Goal: Information Seeking & Learning: Learn about a topic

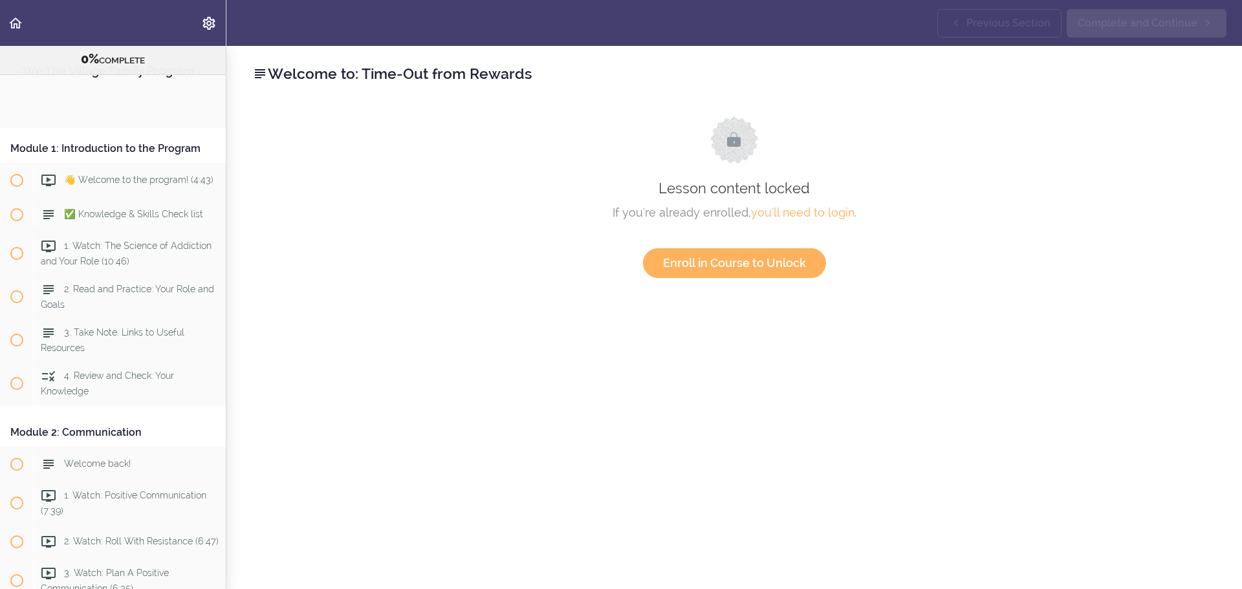
scroll to position [1289, 0]
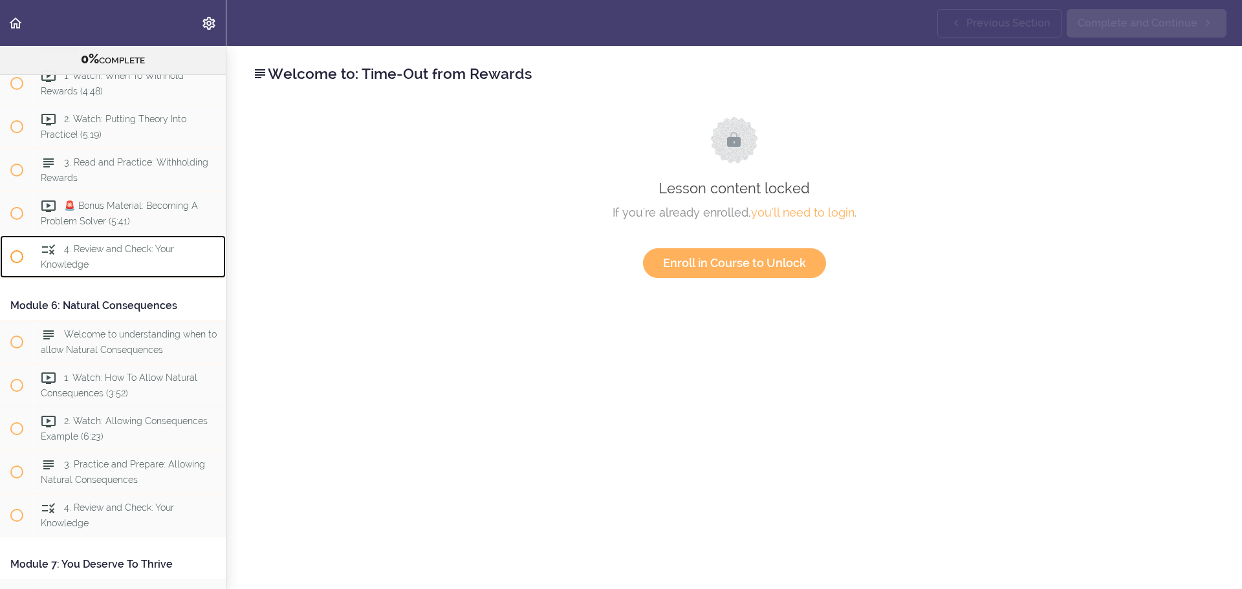
click at [106, 269] on span "4. Review and Check: Your Knowledge" at bounding box center [107, 256] width 133 height 25
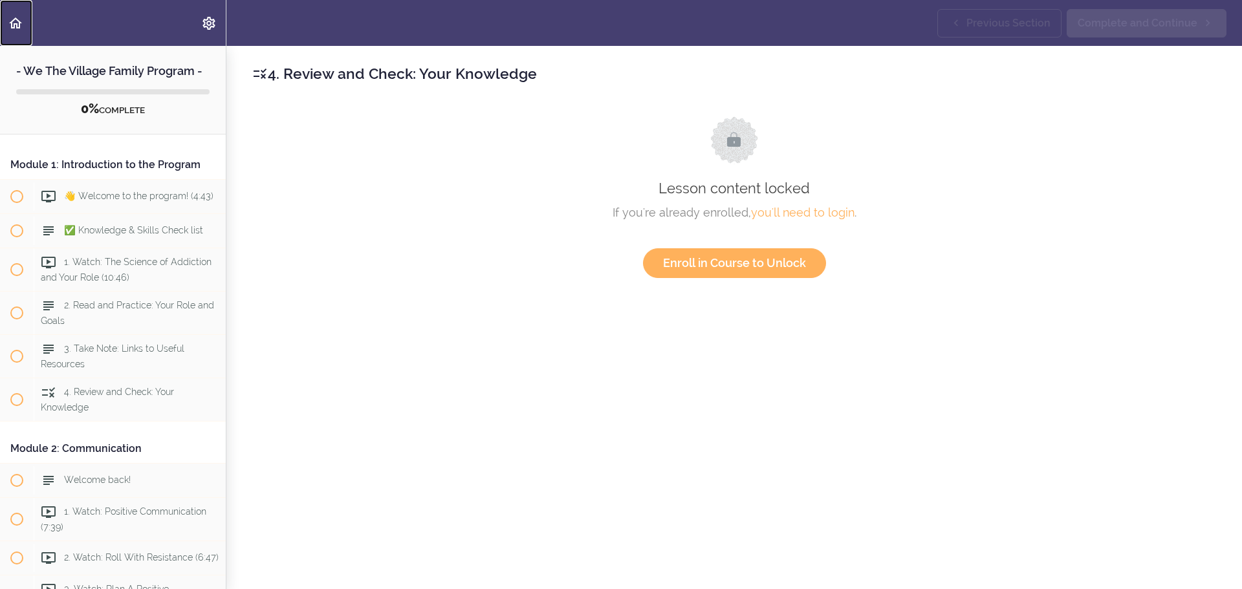
click at [16, 25] on use "Back to course curriculum" at bounding box center [15, 22] width 13 height 11
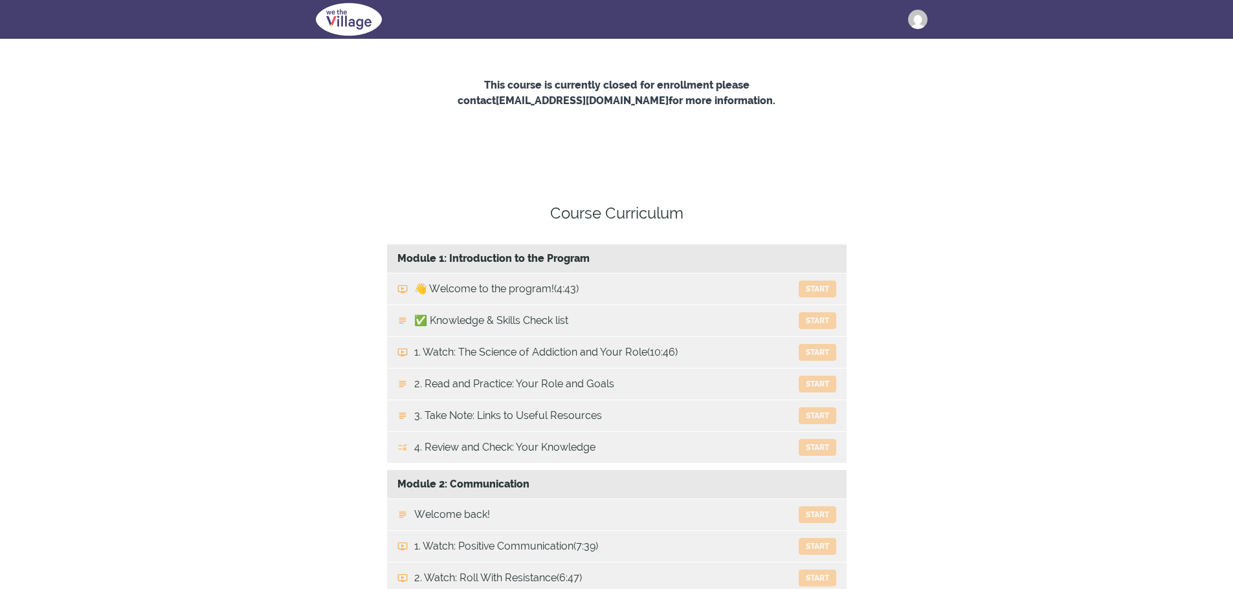
click at [918, 14] on img at bounding box center [917, 19] width 19 height 19
click at [830, 189] on link "Log Out" at bounding box center [861, 183] width 129 height 23
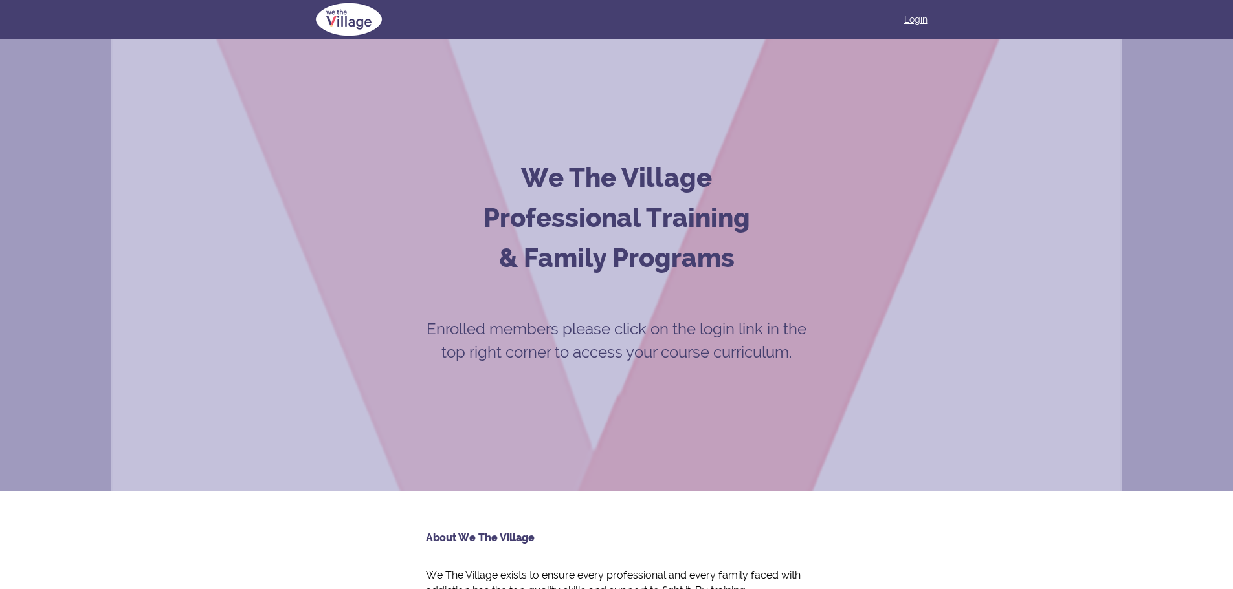
click at [916, 22] on link "Login" at bounding box center [915, 19] width 23 height 13
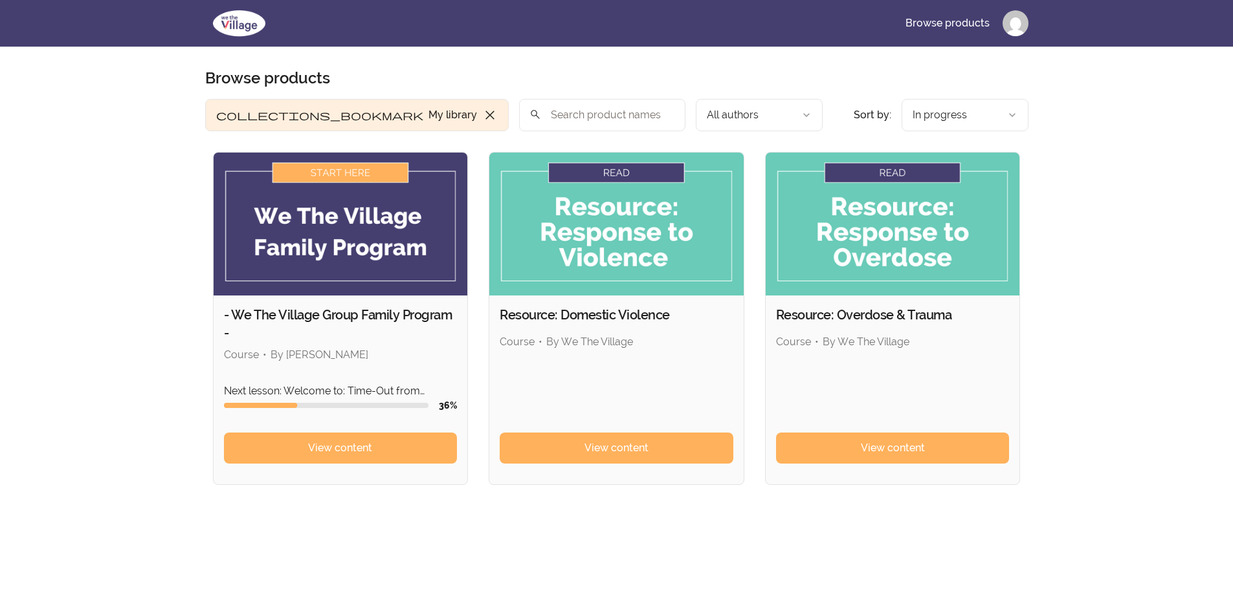
click at [389, 242] on img at bounding box center [341, 224] width 254 height 143
click at [360, 454] on span "View content" at bounding box center [340, 449] width 64 height 16
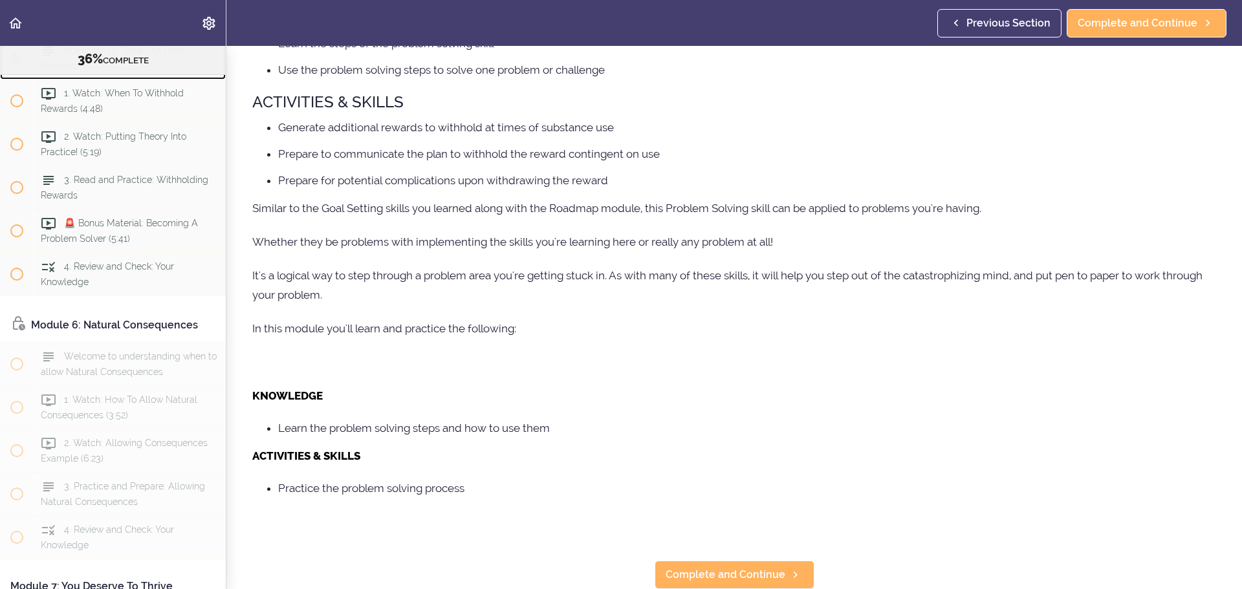
scroll to position [344, 0]
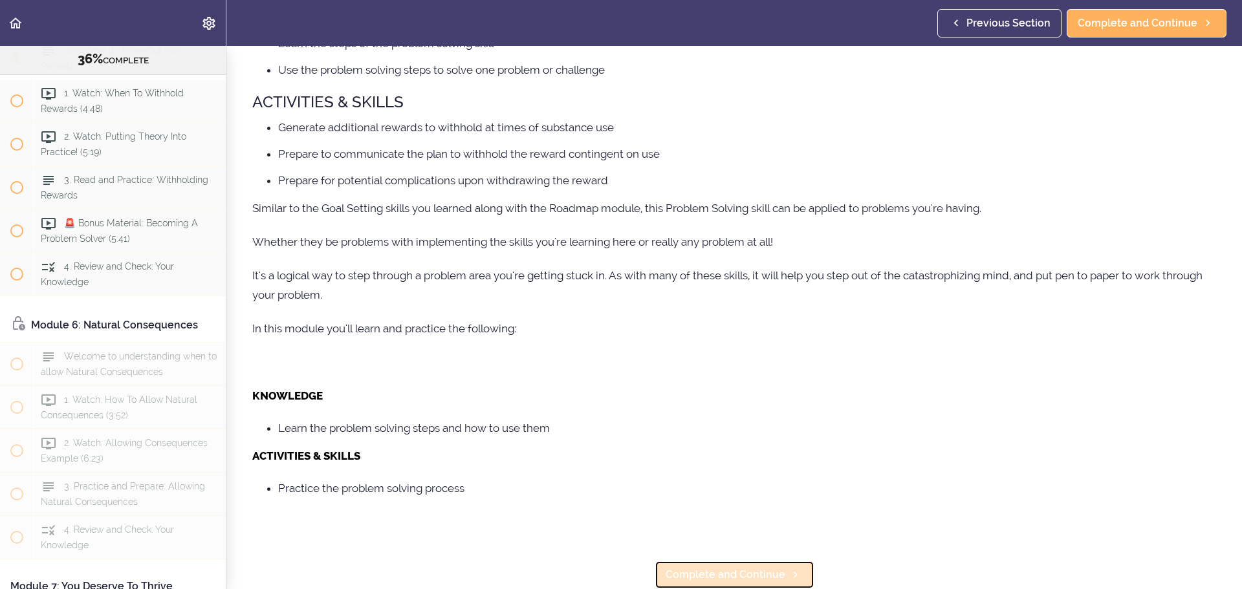
click at [723, 567] on span "Complete and Continue" at bounding box center [726, 575] width 120 height 16
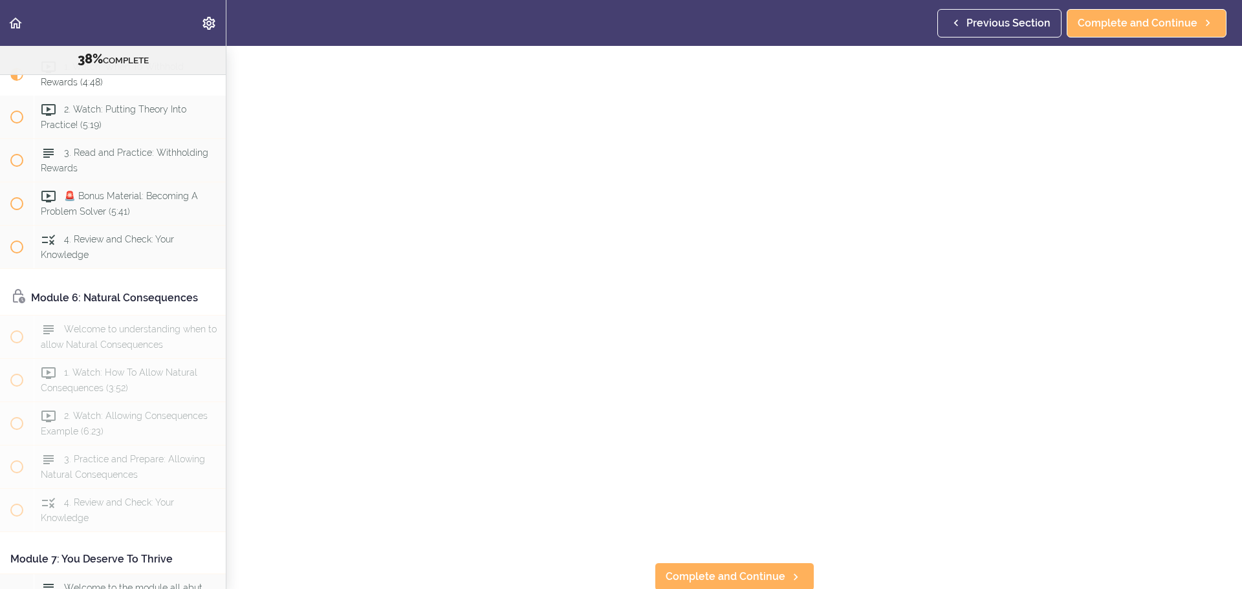
scroll to position [164, 0]
click at [758, 569] on span "Complete and Continue" at bounding box center [726, 575] width 120 height 16
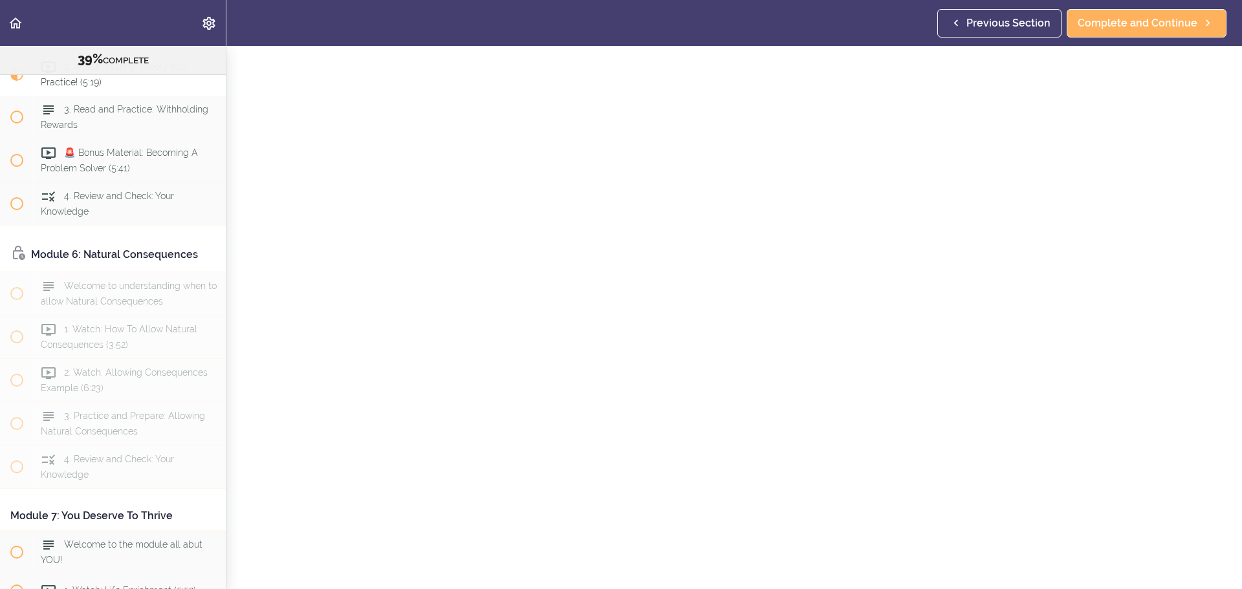
scroll to position [129, 0]
click at [1171, 26] on span "Complete and Continue" at bounding box center [1138, 24] width 120 height 16
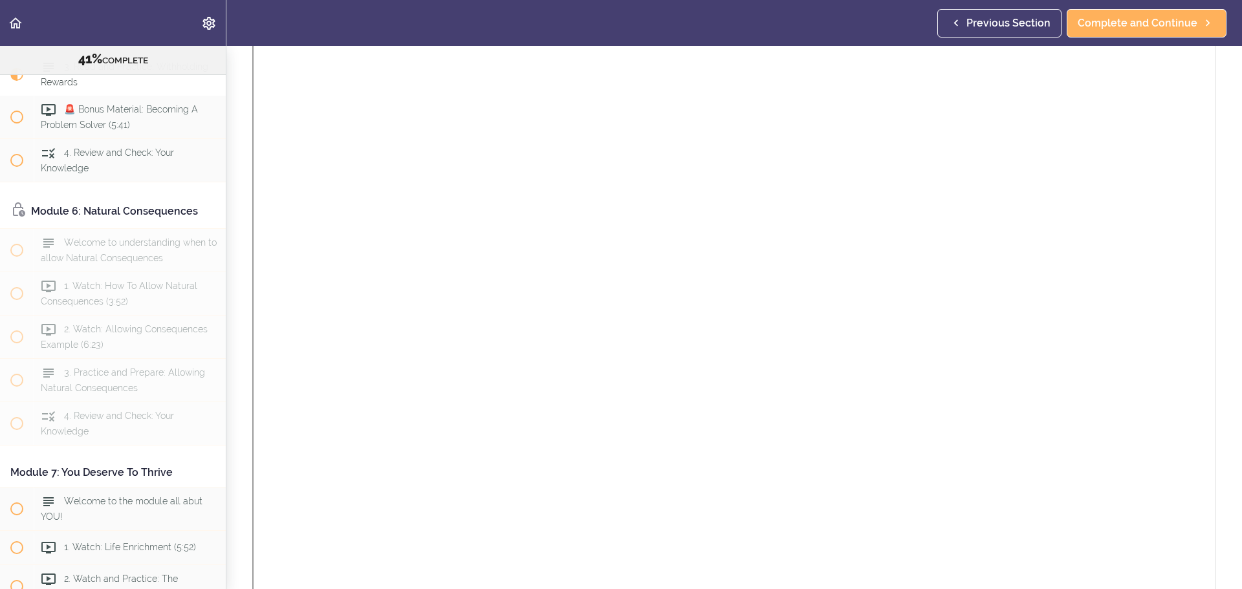
scroll to position [577, 0]
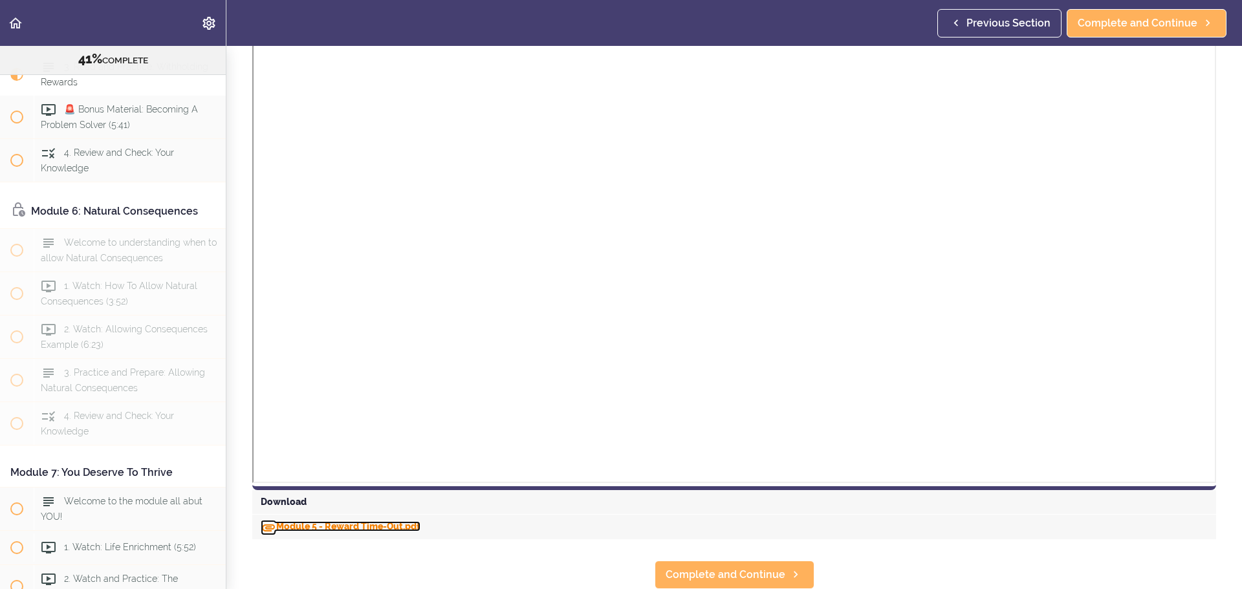
click at [378, 522] on link "Module 5 - Reward Time-Out.pdf" at bounding box center [341, 527] width 160 height 10
click at [740, 574] on link "Complete and Continue" at bounding box center [735, 575] width 160 height 28
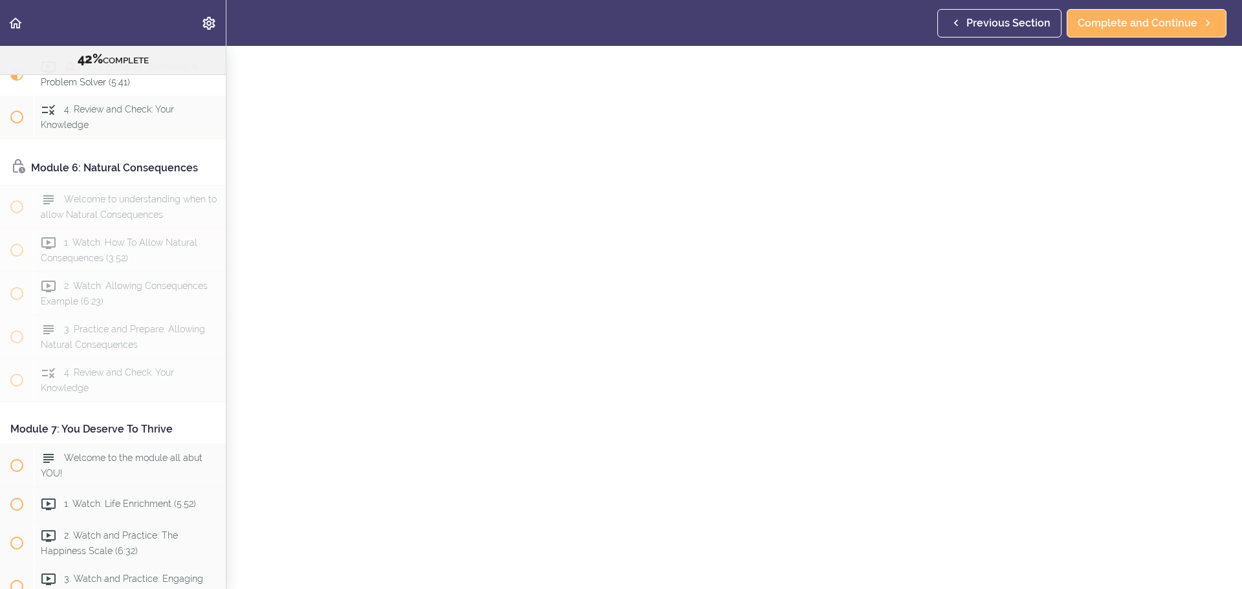
scroll to position [453, 0]
click at [1144, 27] on span "Complete and Continue" at bounding box center [1138, 24] width 120 height 16
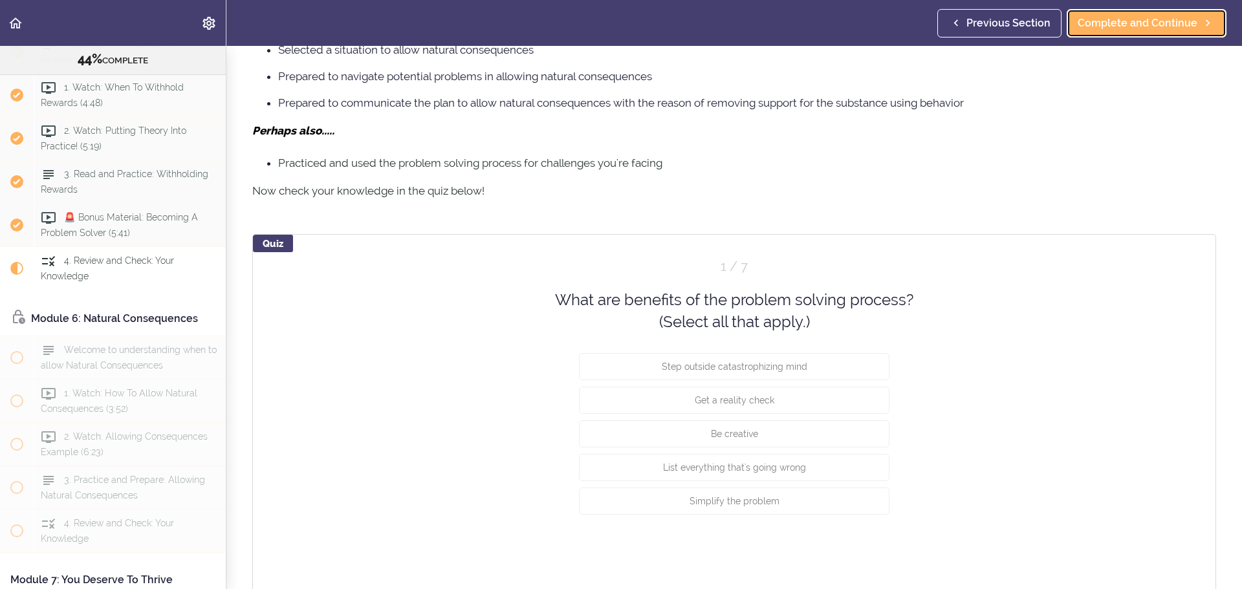
scroll to position [712, 0]
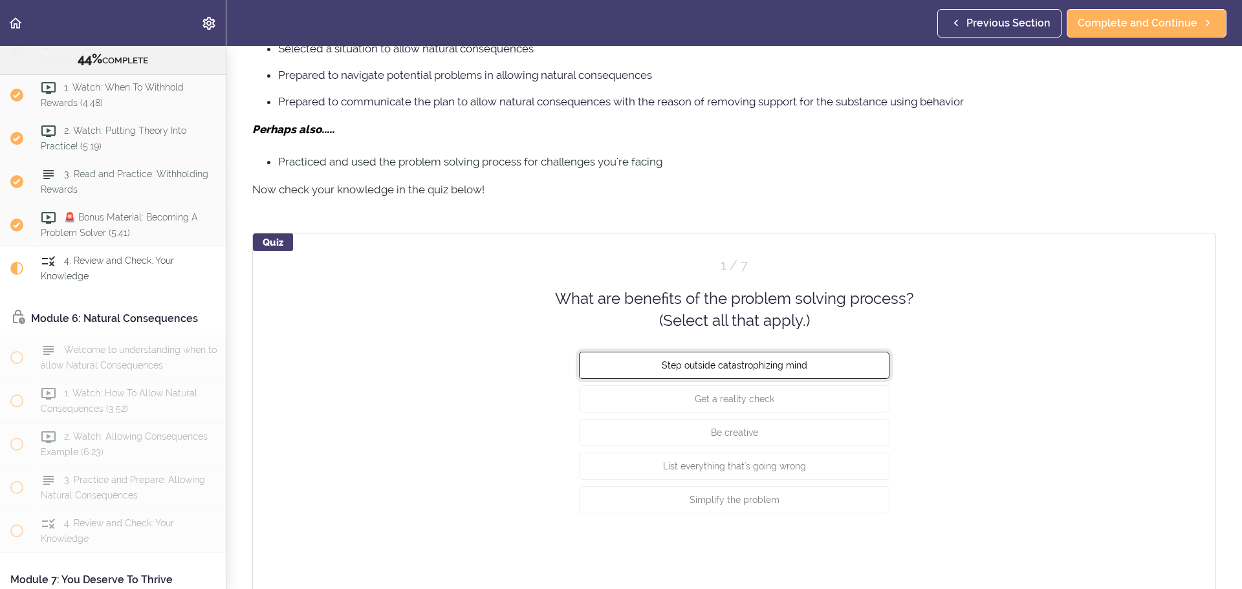
click at [771, 374] on button "Step outside catastrophizing mind" at bounding box center [734, 364] width 311 height 27
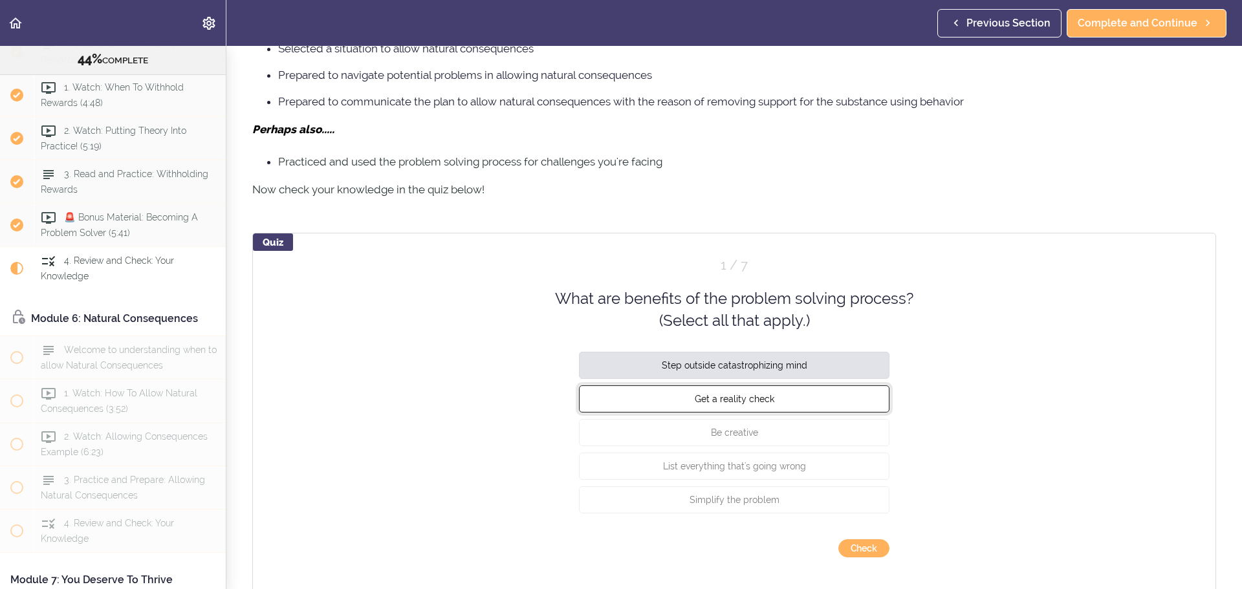
click at [747, 406] on button "Get a reality check" at bounding box center [734, 398] width 311 height 27
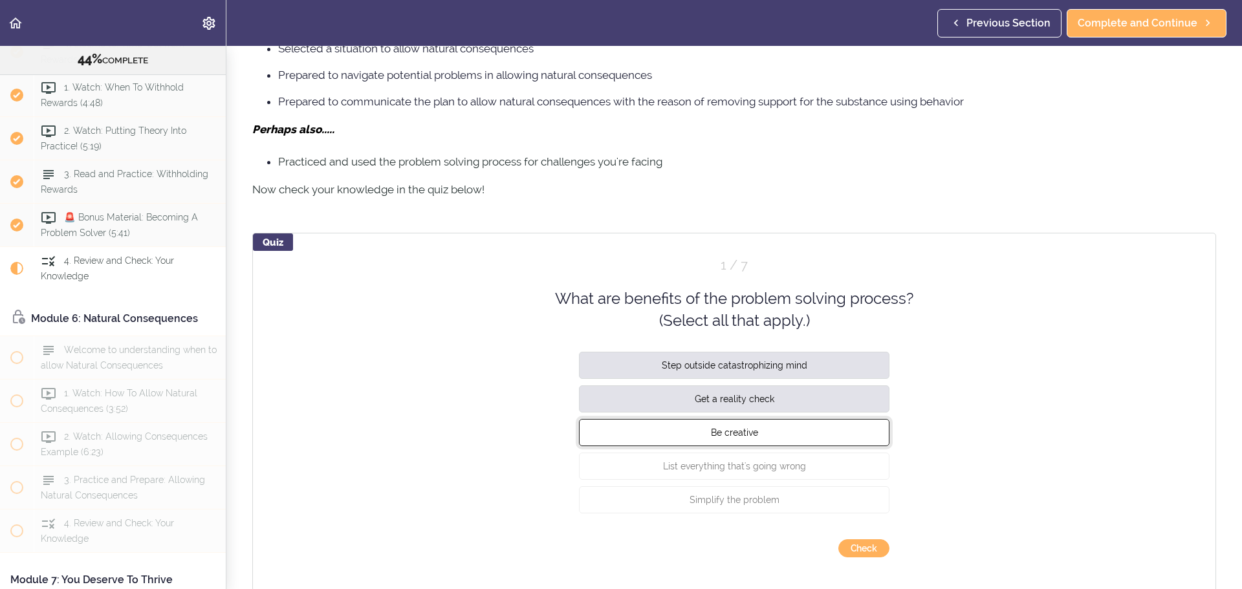
click at [740, 427] on span "Be creative" at bounding box center [734, 432] width 47 height 10
click at [734, 449] on div "Be creative" at bounding box center [734, 436] width 311 height 34
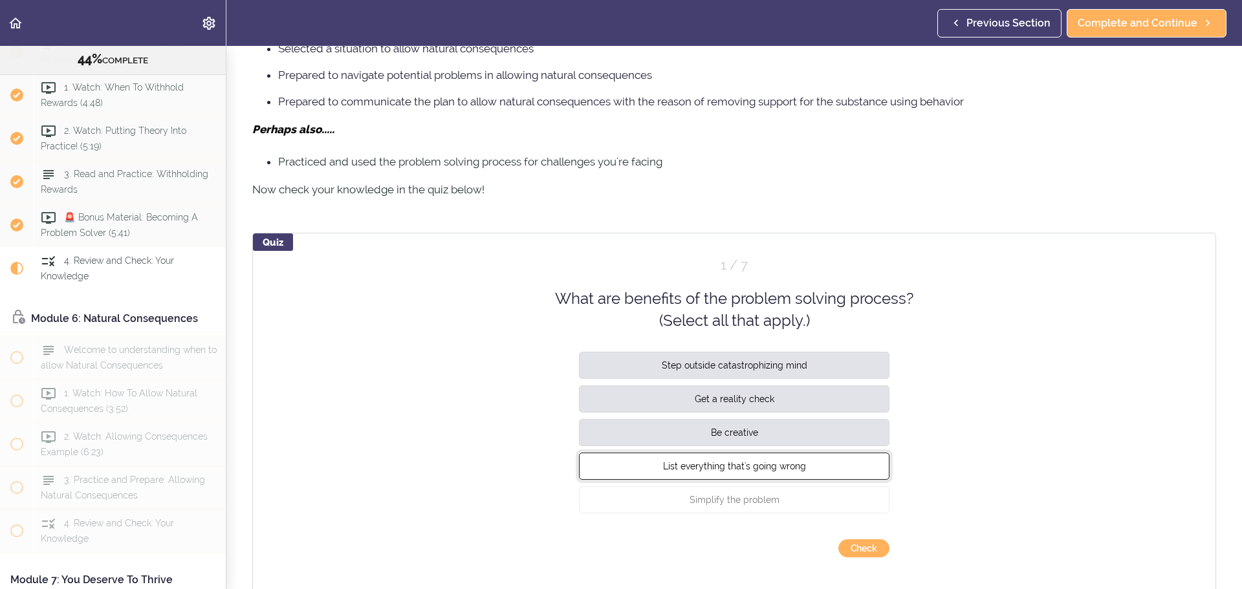
click at [738, 477] on button "List everything that's going wrong" at bounding box center [734, 465] width 311 height 27
click at [724, 505] on span "Simplify the problem" at bounding box center [735, 499] width 90 height 10
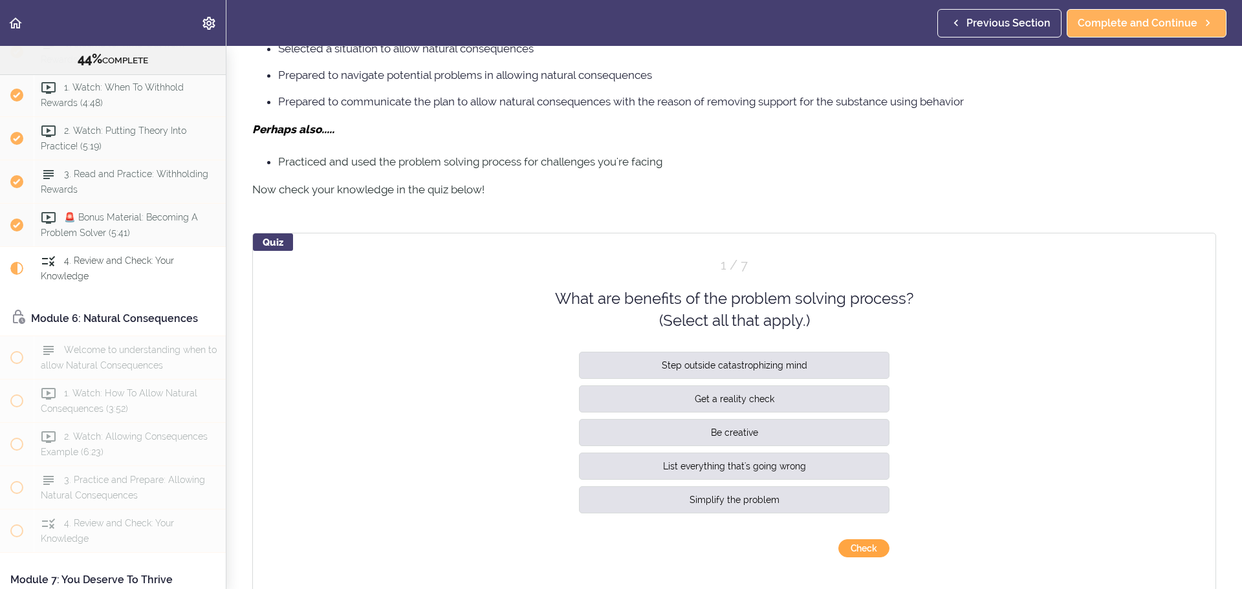
click at [845, 545] on button "Check" at bounding box center [864, 549] width 51 height 18
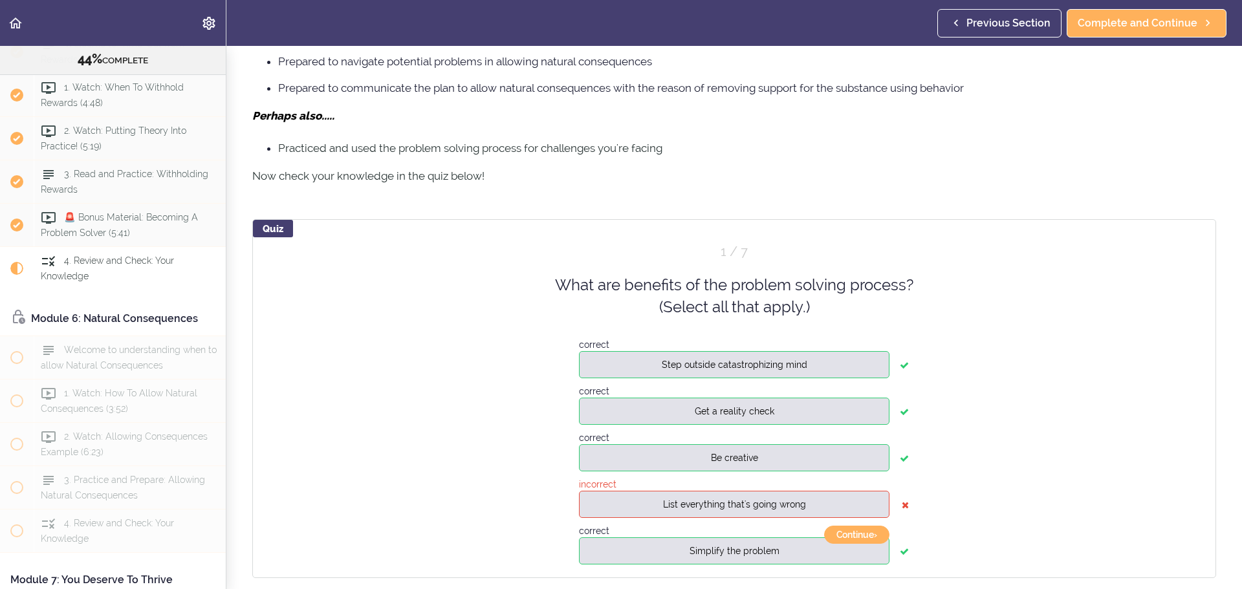
scroll to position [773, 0]
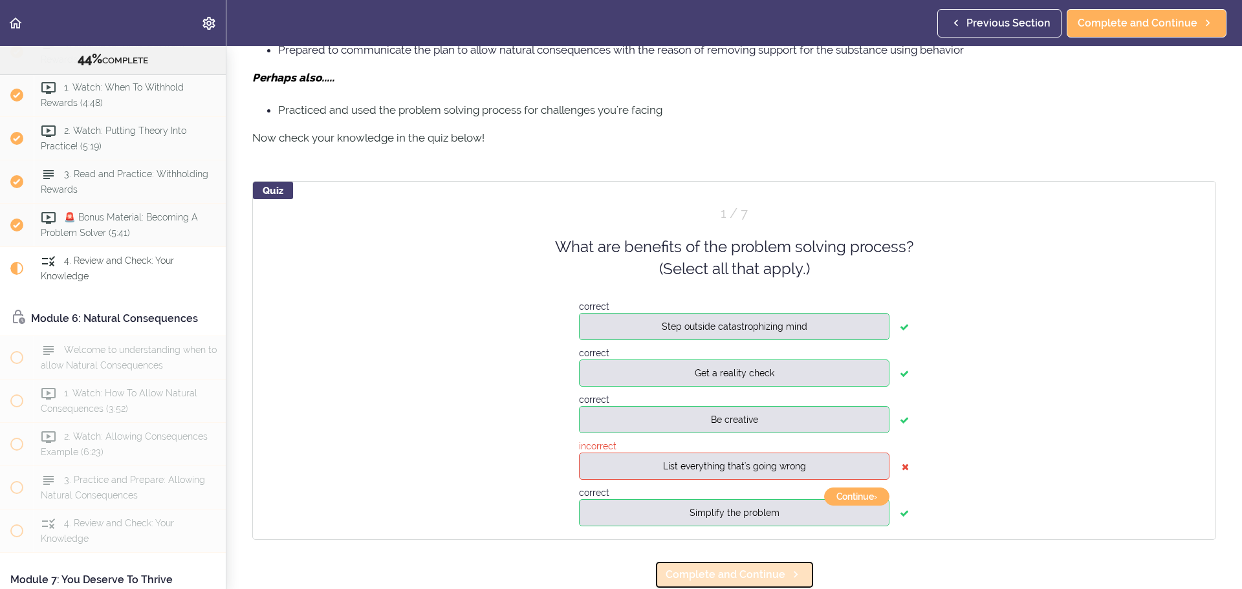
click at [733, 567] on span "Complete and Continue" at bounding box center [726, 575] width 120 height 16
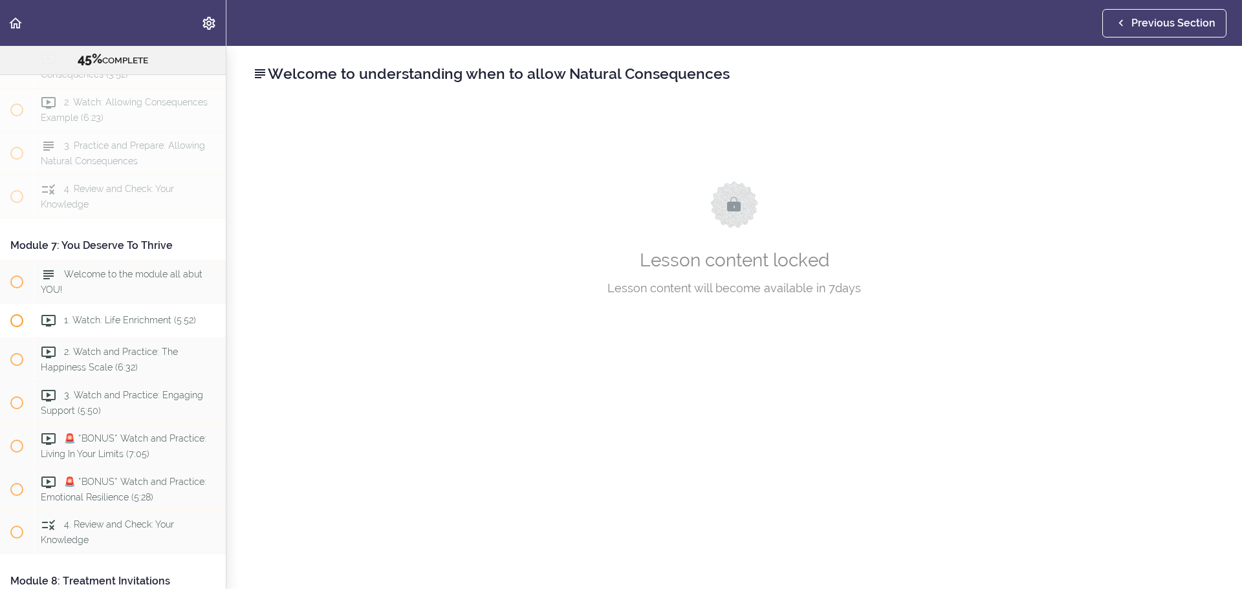
scroll to position [1644, 0]
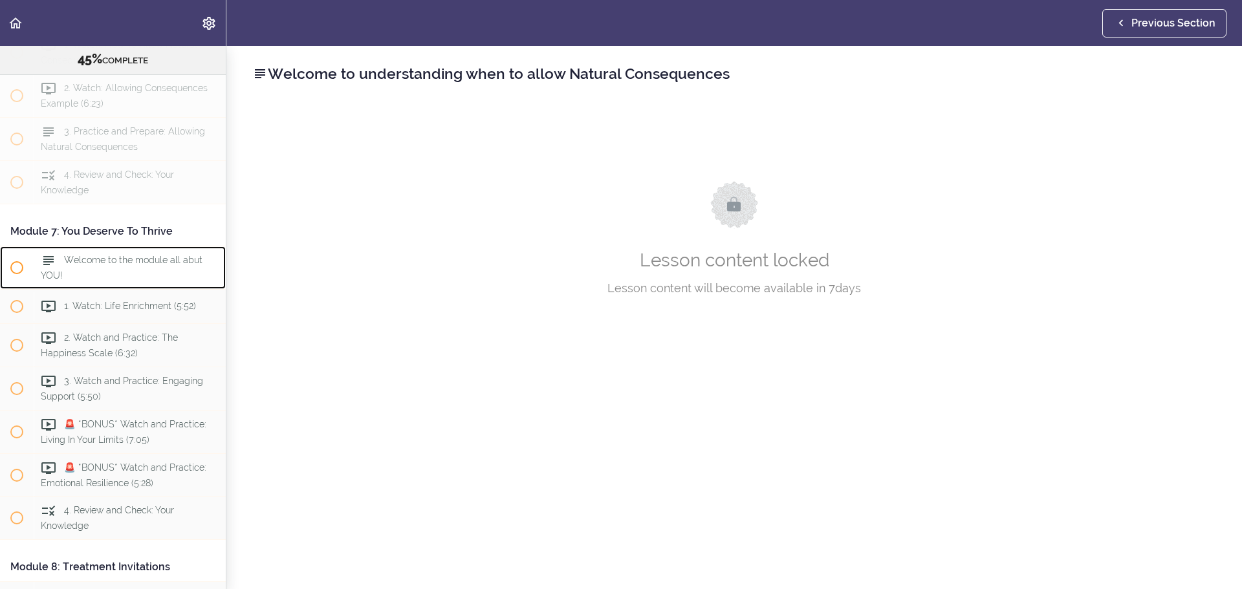
click at [93, 289] on div "Welcome to the module all abut YOU!" at bounding box center [130, 268] width 192 height 43
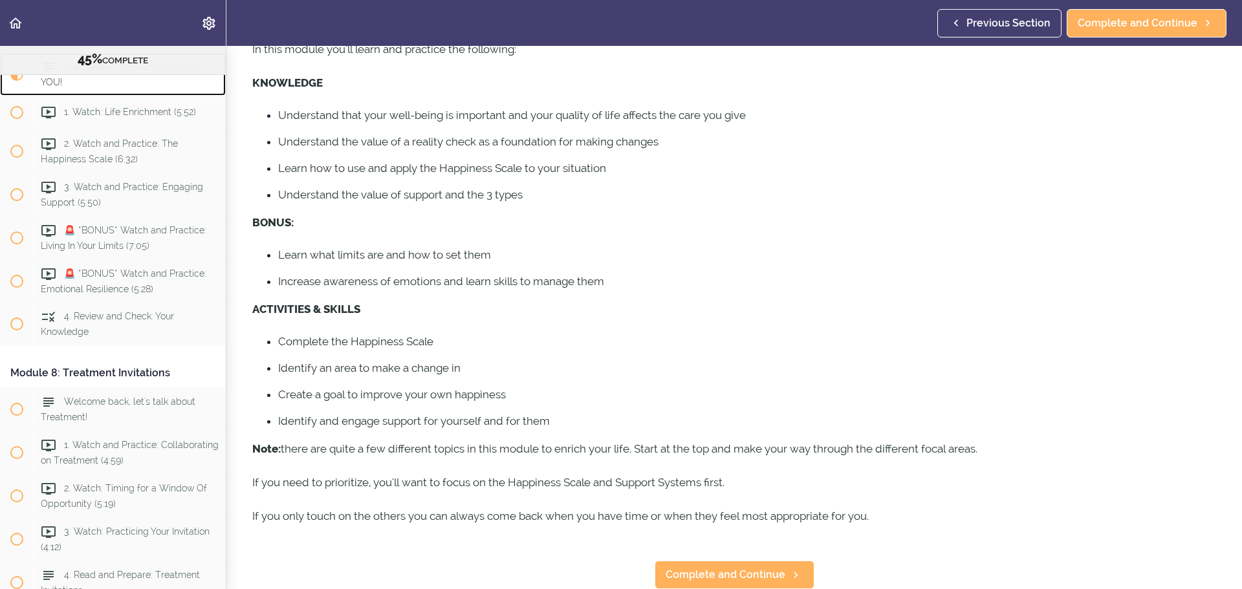
scroll to position [161, 0]
click at [788, 571] on icon at bounding box center [796, 576] width 16 height 14
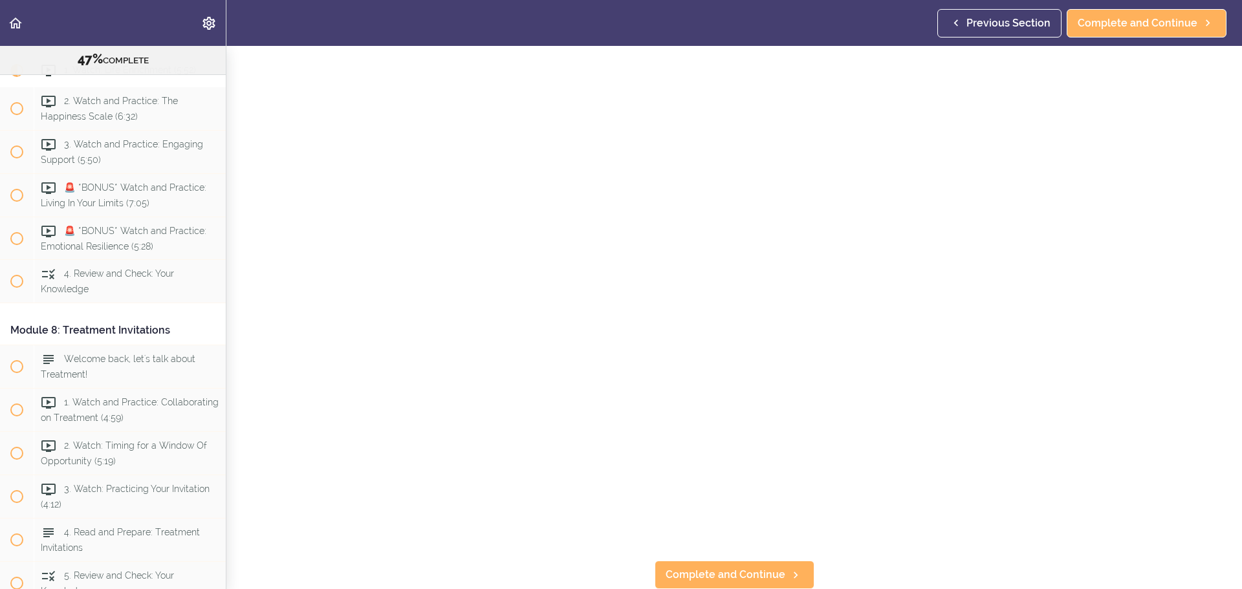
scroll to position [99, 0]
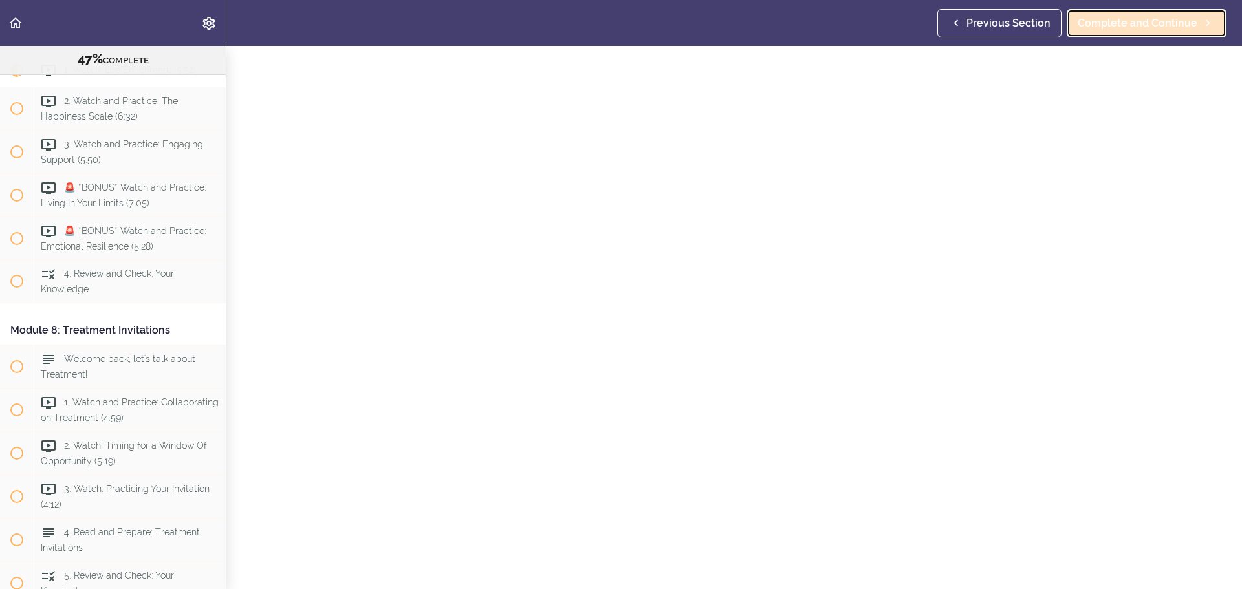
click at [1118, 12] on link "Complete and Continue" at bounding box center [1147, 23] width 160 height 28
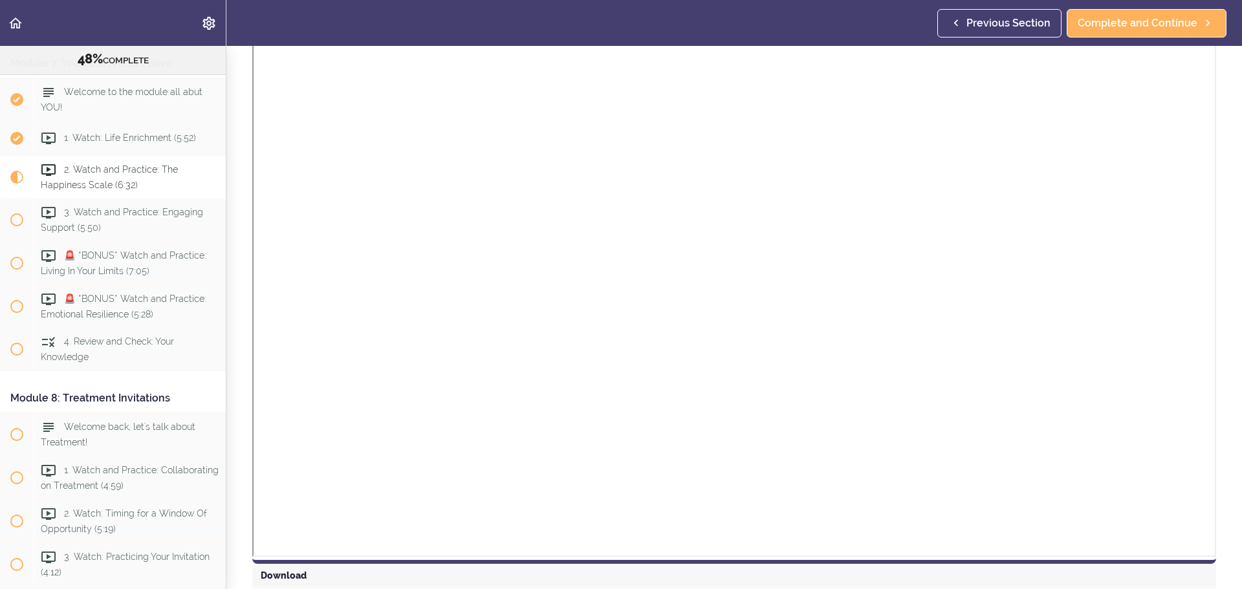
scroll to position [1308, 0]
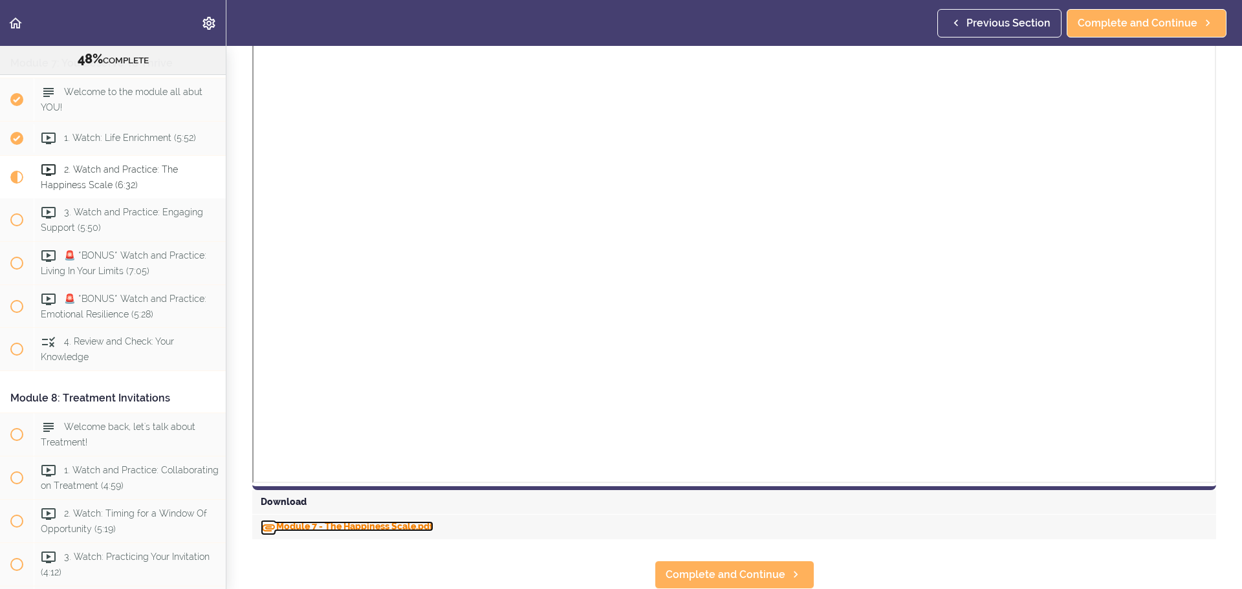
click at [413, 522] on link "Module 7 - The Happiness Scale.pdf" at bounding box center [347, 527] width 173 height 10
click at [683, 567] on span "Complete and Continue" at bounding box center [726, 575] width 120 height 16
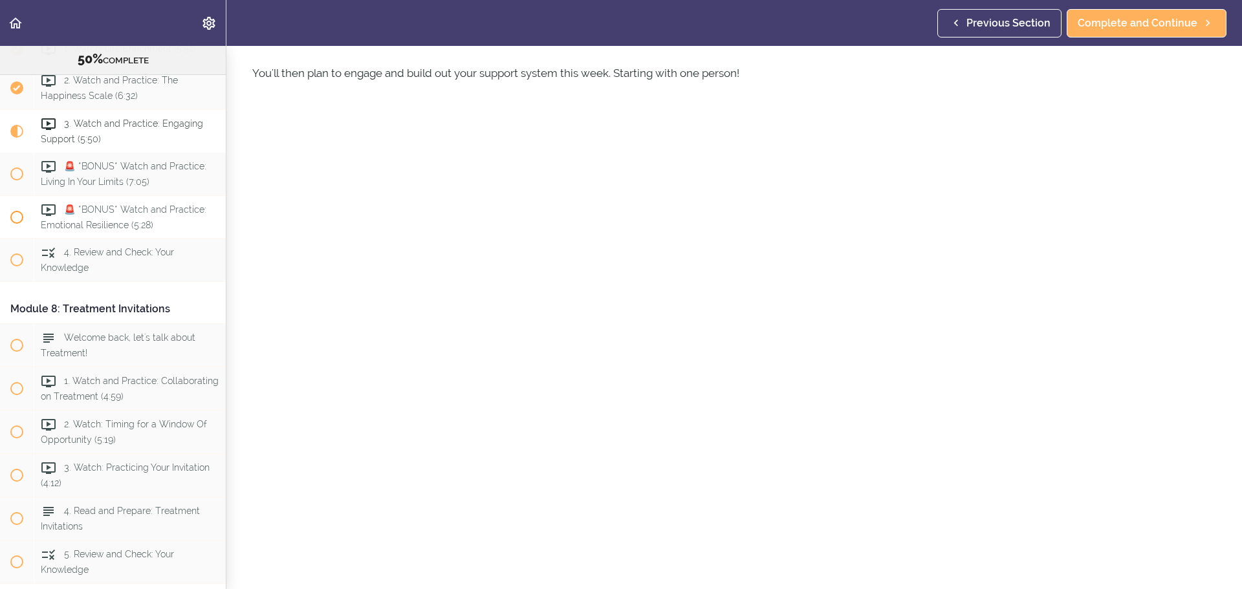
scroll to position [1829, 0]
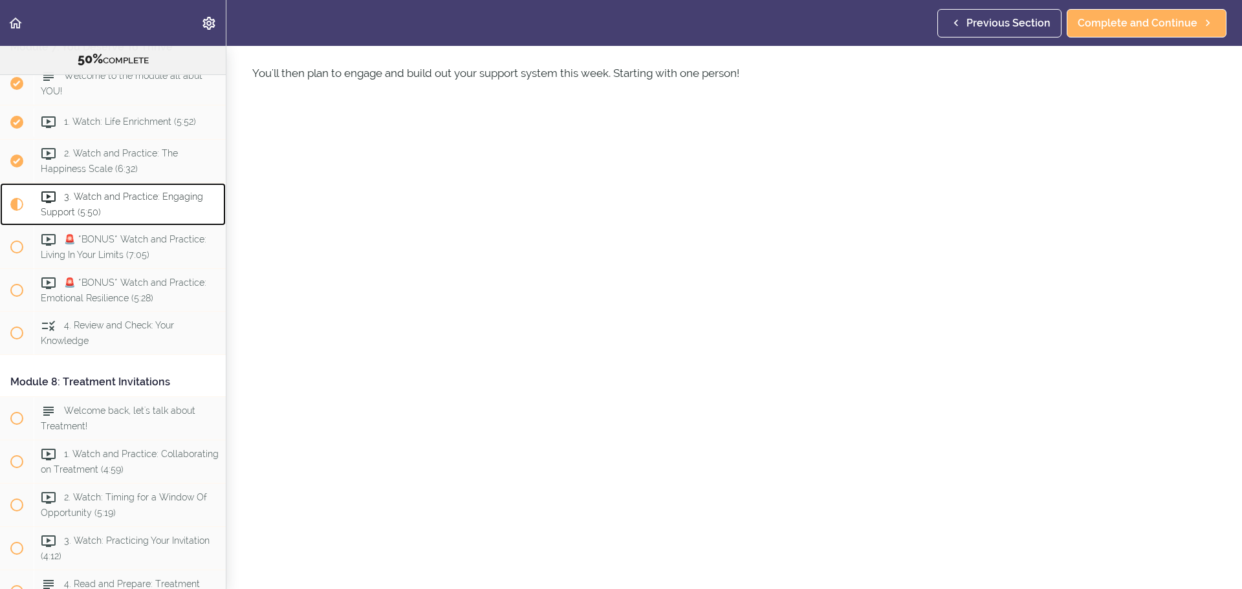
click at [90, 217] on span "3. Watch and Practice: Engaging Support (5:50)" at bounding box center [122, 204] width 162 height 25
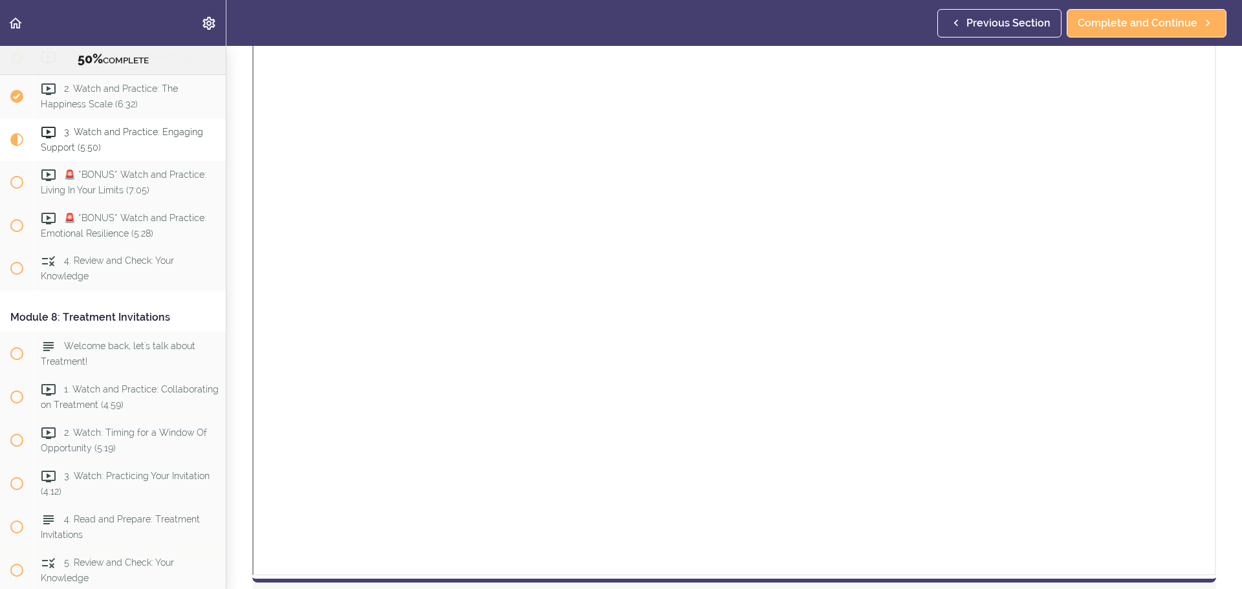
scroll to position [1455, 0]
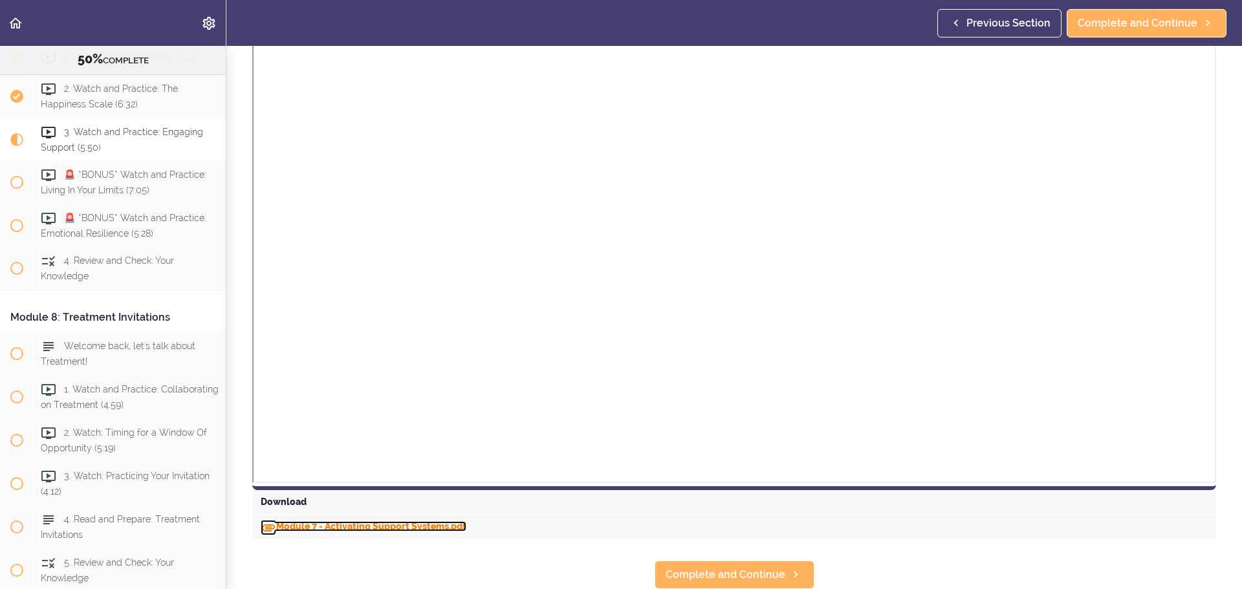
click at [347, 522] on link "Module 7 - Activating Support Systems.pdf" at bounding box center [364, 527] width 206 height 10
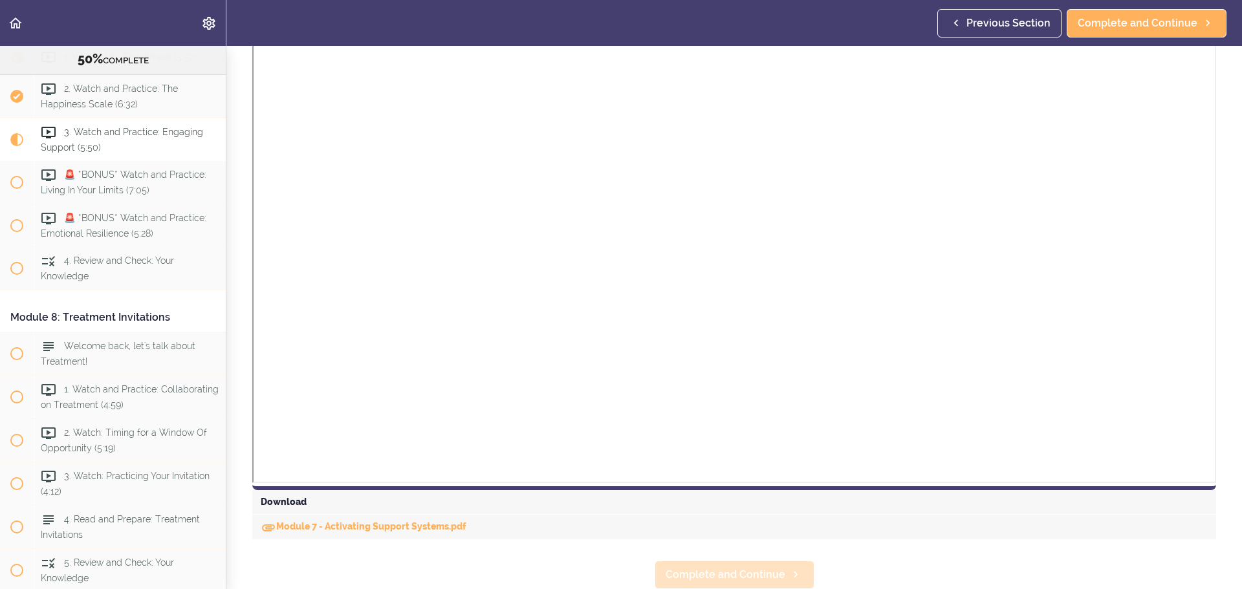
click at [692, 571] on span "Complete and Continue" at bounding box center [726, 575] width 120 height 16
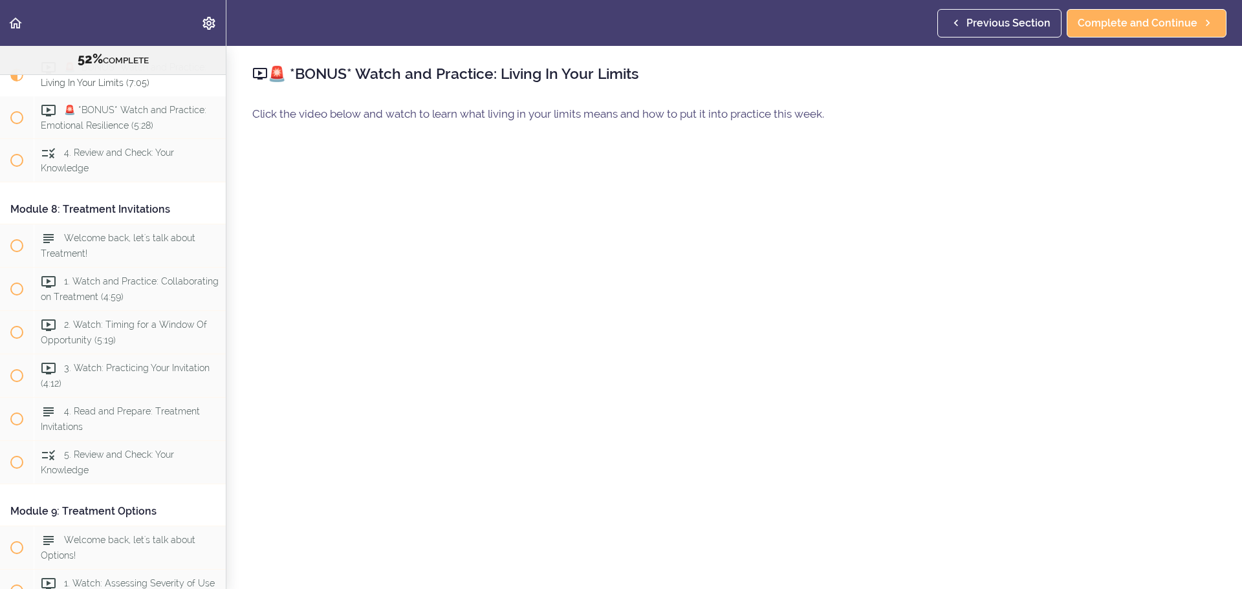
scroll to position [453, 0]
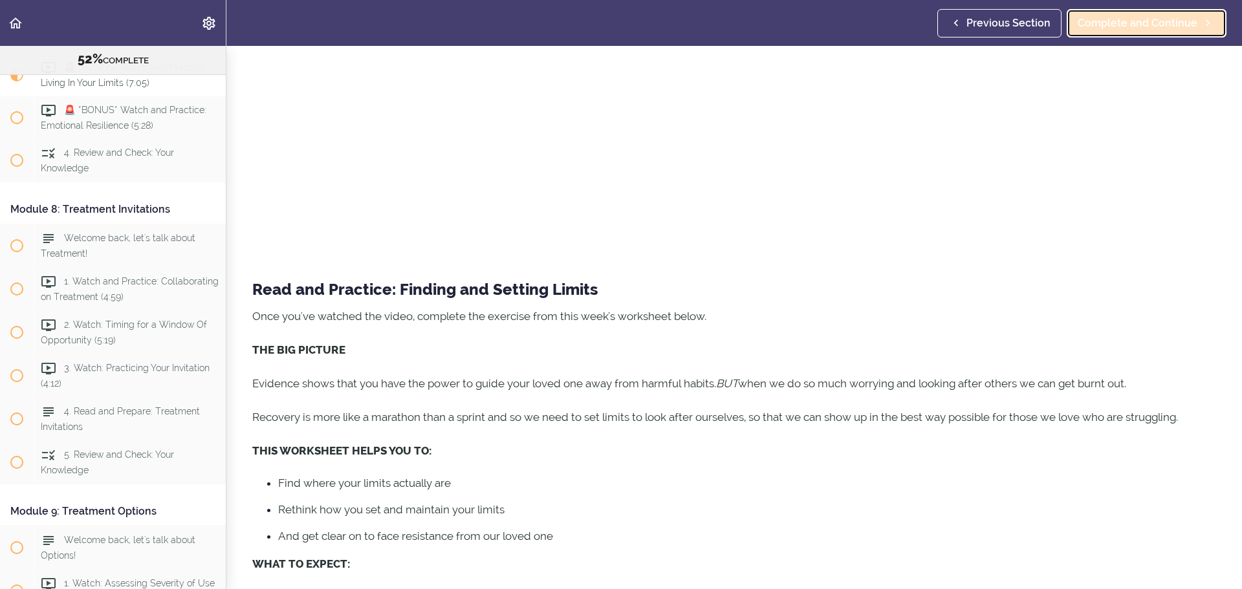
click at [1140, 29] on span "Complete and Continue" at bounding box center [1138, 24] width 120 height 16
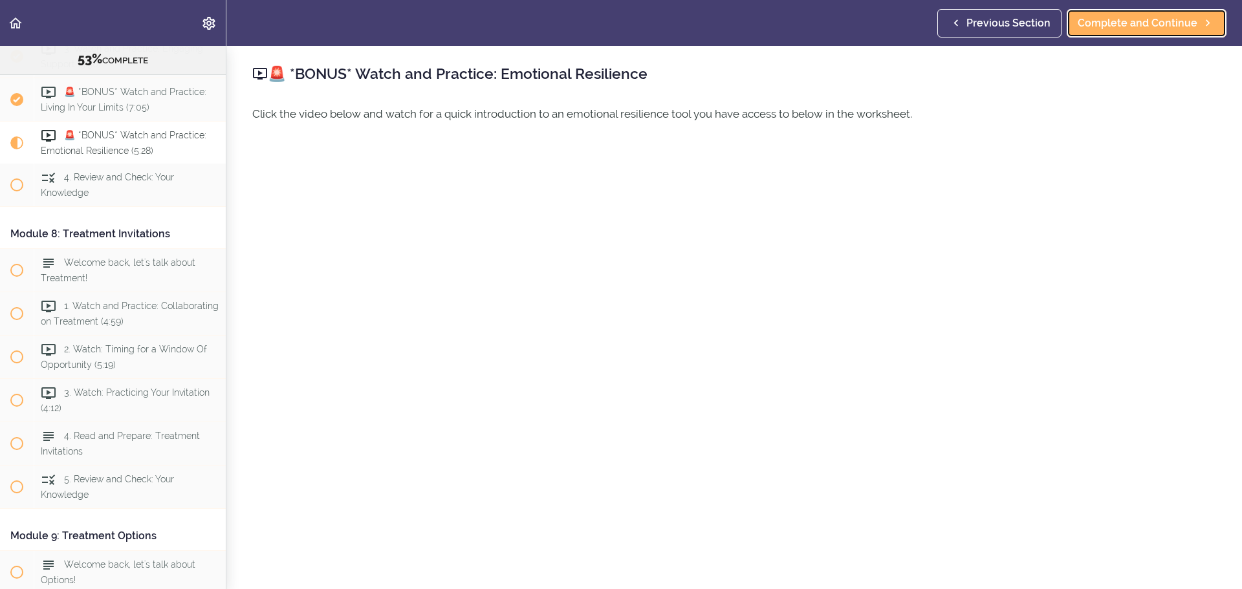
scroll to position [1916, 0]
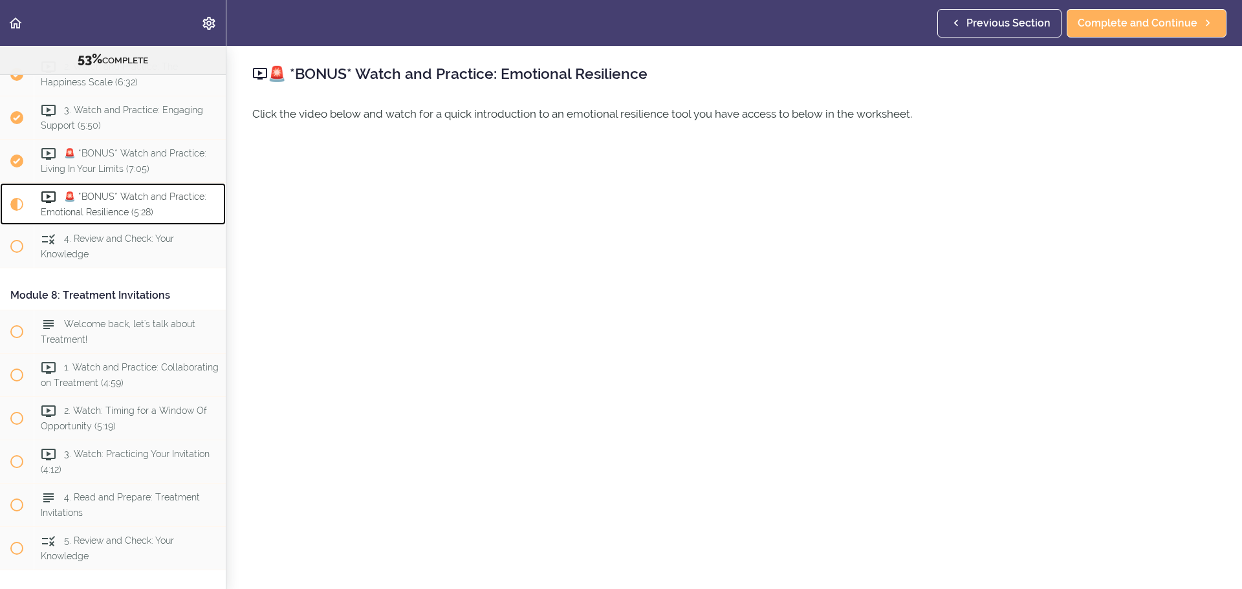
click at [92, 217] on span "🚨 *BONUS* Watch and Practice: Emotional Resilience (5:28)" at bounding box center [124, 204] width 166 height 25
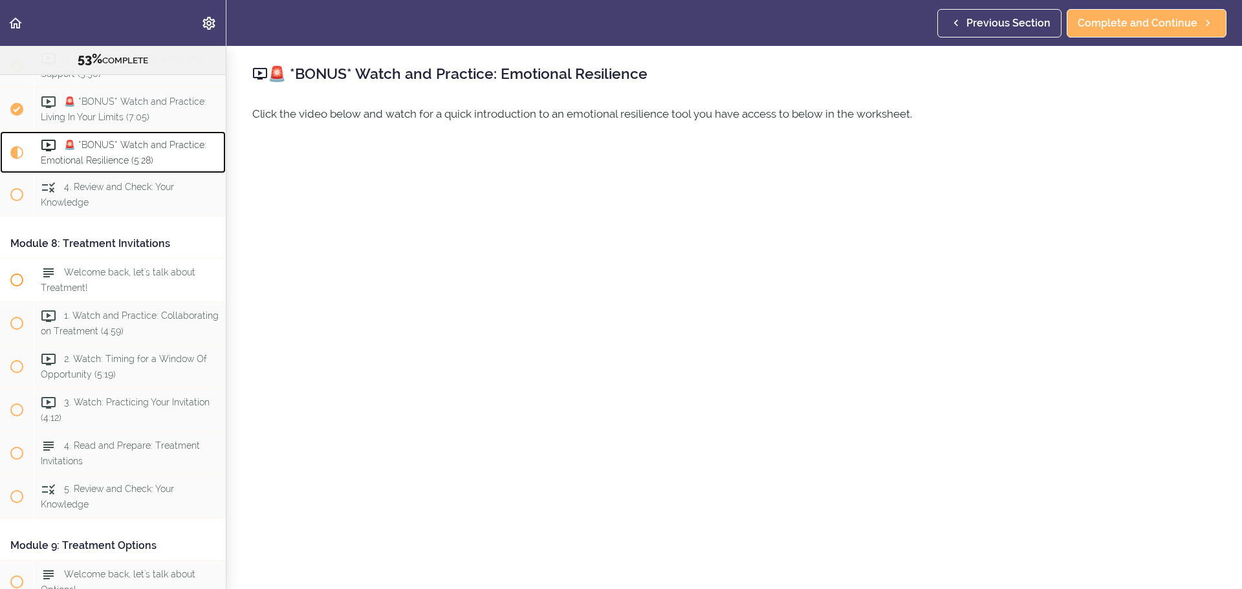
scroll to position [1851, 0]
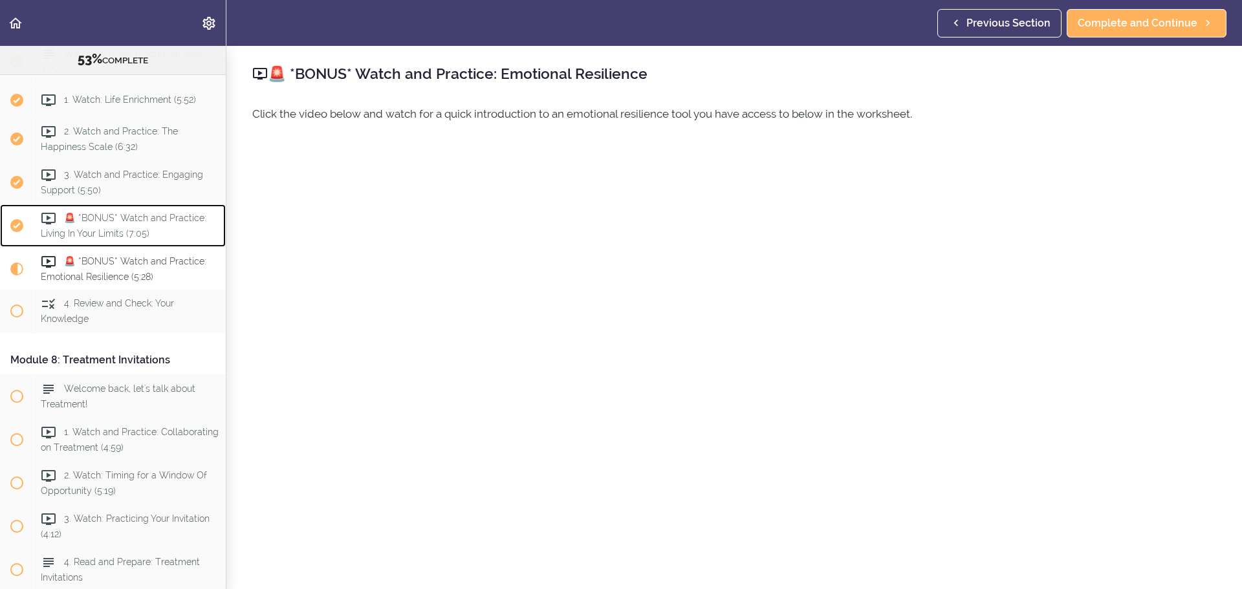
click at [121, 238] on span "🚨 *BONUS* Watch and Practice: Living In Your Limits (7:05)" at bounding box center [124, 225] width 166 height 25
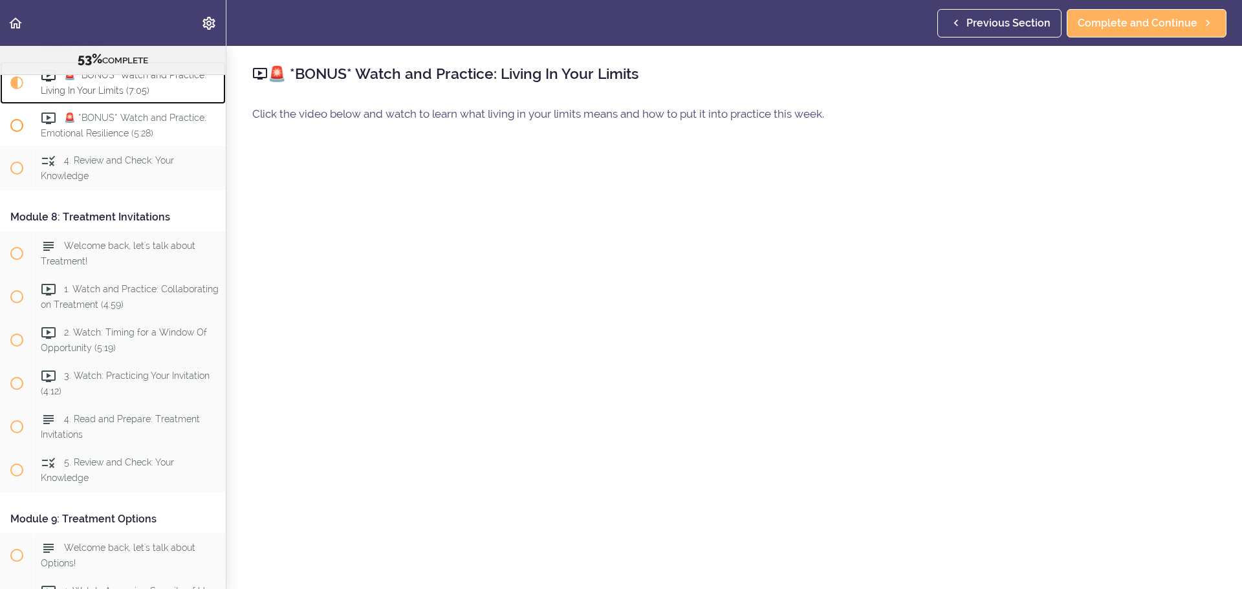
scroll to position [2002, 0]
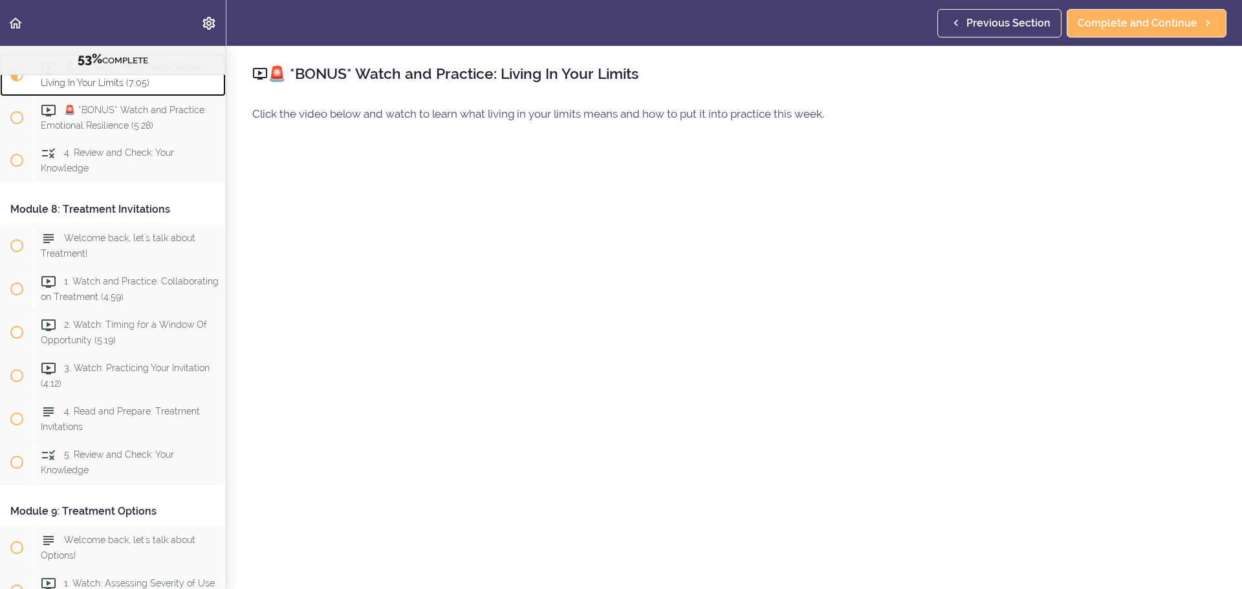
click at [111, 87] on span "🚨 *BONUS* Watch and Practice: Living In Your Limits (7:05)" at bounding box center [124, 74] width 166 height 25
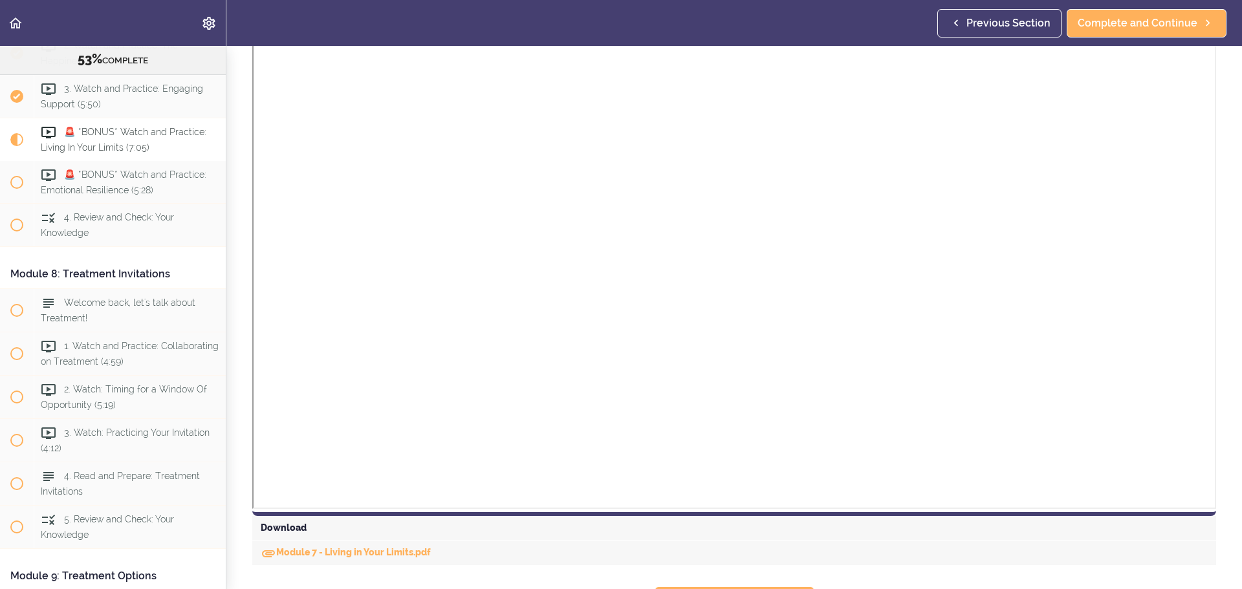
scroll to position [1289, 0]
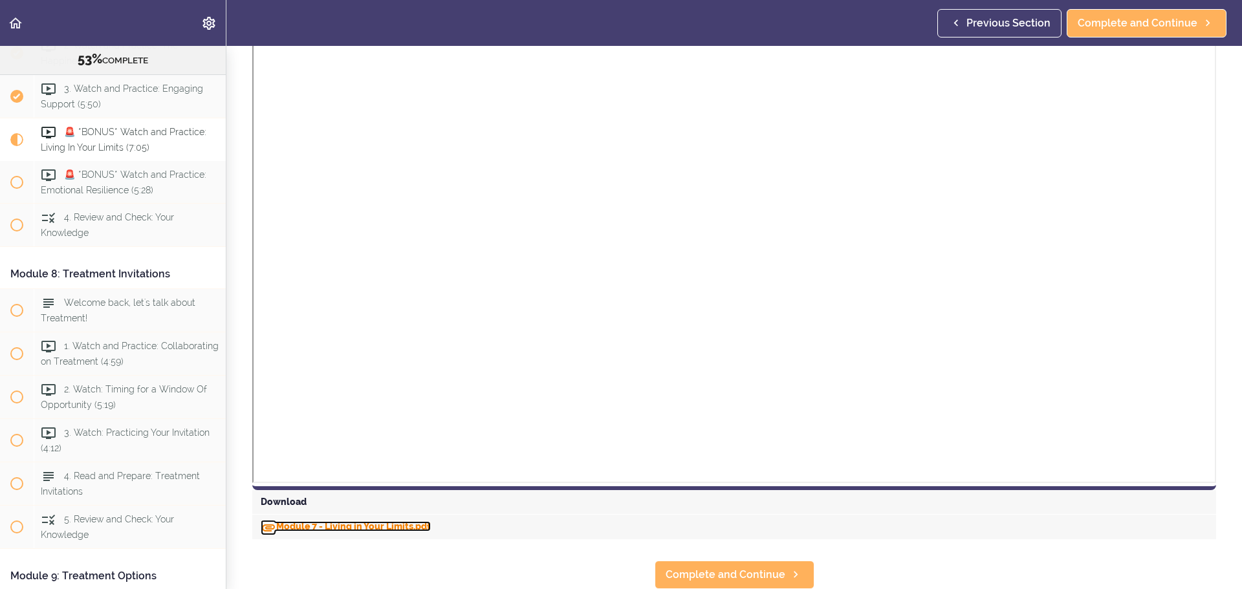
click at [369, 522] on link "Module 7 - Living in Your Limits.pdf" at bounding box center [346, 527] width 170 height 10
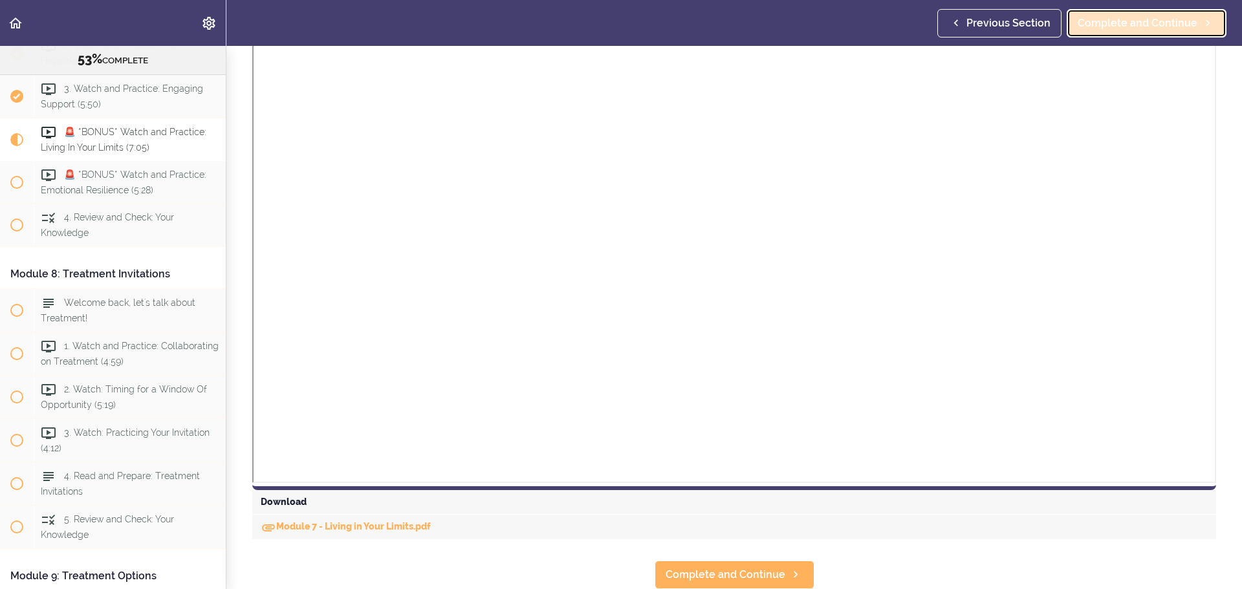
click at [1126, 20] on span "Complete and Continue" at bounding box center [1138, 24] width 120 height 16
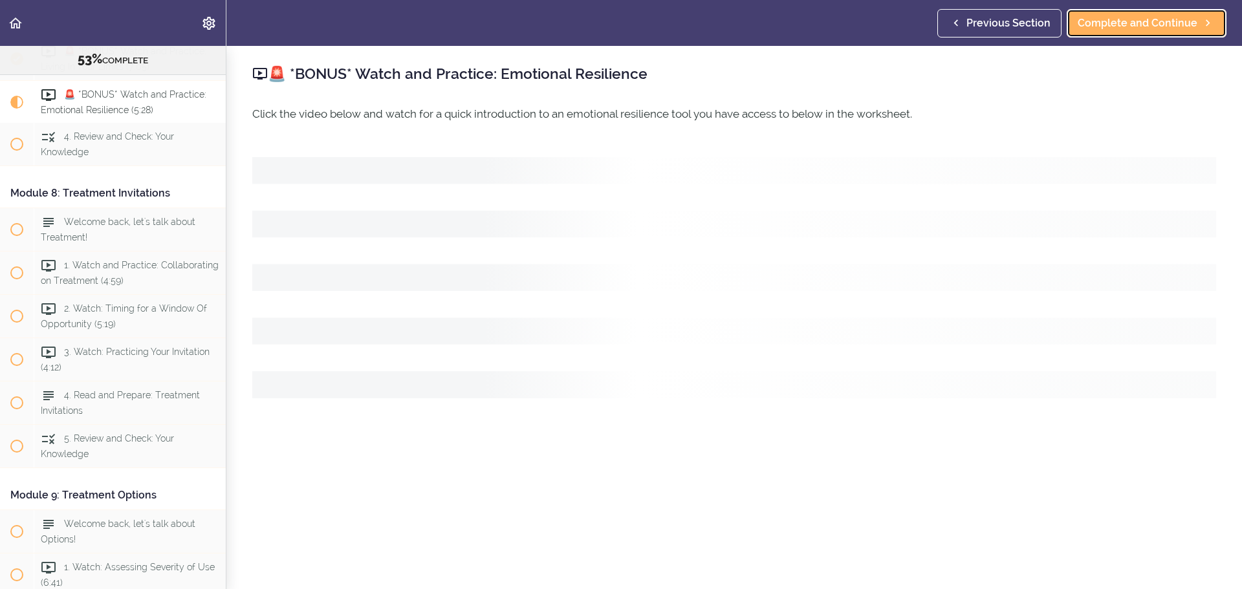
scroll to position [2045, 0]
